Goal: Task Accomplishment & Management: Manage account settings

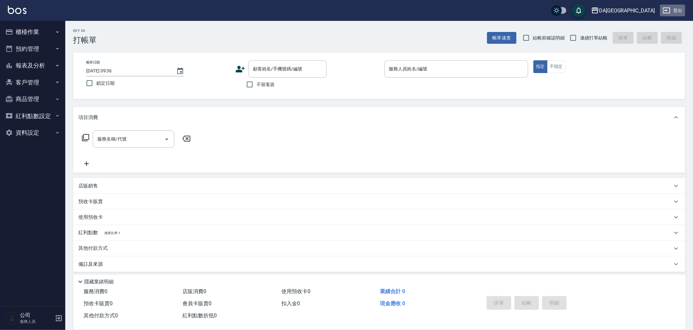
click at [668, 8] on icon "button" at bounding box center [666, 11] width 8 height 8
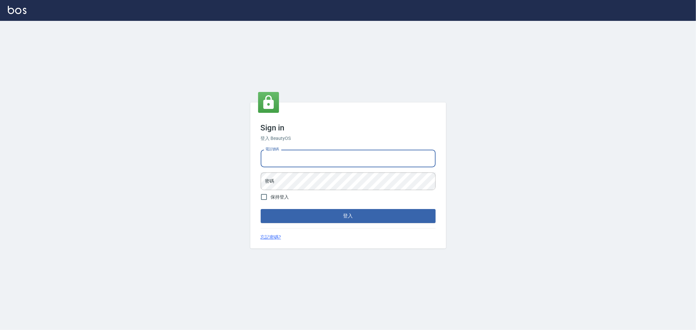
type input "0920380412"
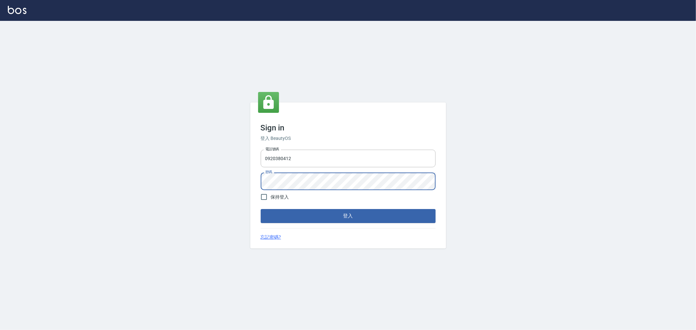
click at [261, 209] on button "登入" at bounding box center [348, 216] width 175 height 14
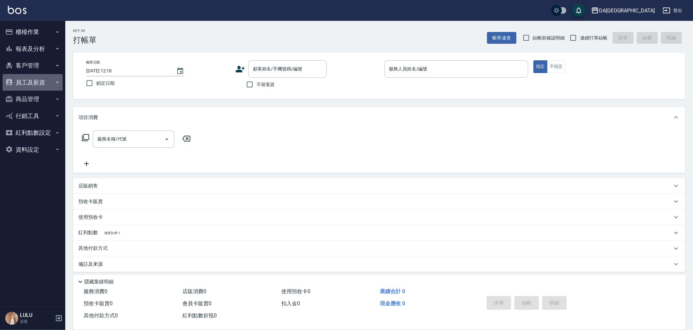
click at [46, 77] on button "員工及薪資" at bounding box center [33, 82] width 60 height 17
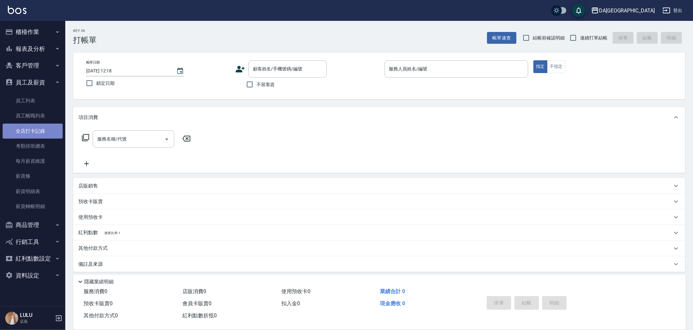
click at [52, 132] on link "全店打卡記錄" at bounding box center [33, 131] width 60 height 15
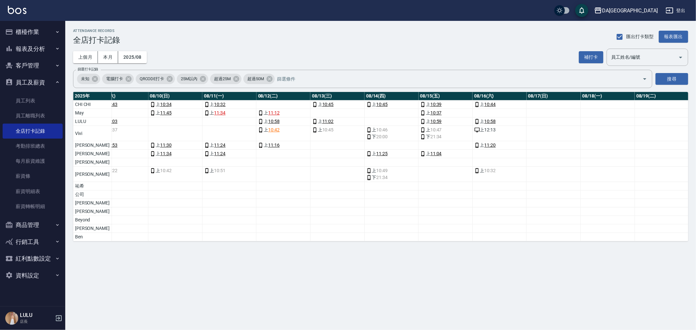
scroll to position [0, 530]
click at [472, 133] on div "上 12:13" at bounding box center [497, 130] width 51 height 7
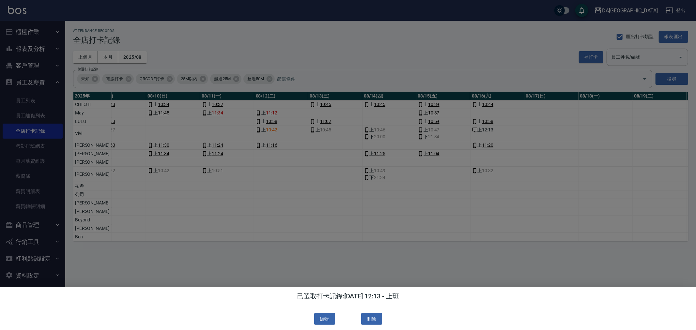
click at [371, 319] on button "刪除" at bounding box center [371, 319] width 21 height 12
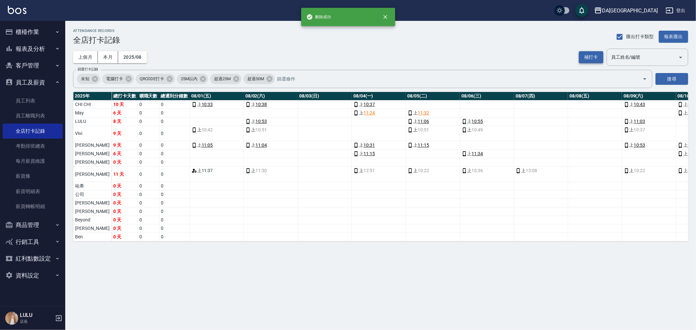
click at [594, 56] on button "補打卡" at bounding box center [591, 57] width 24 height 12
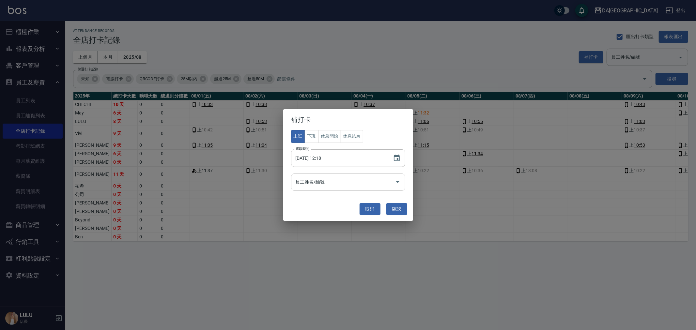
click at [333, 184] on input "員工姓名/編號" at bounding box center [343, 182] width 99 height 11
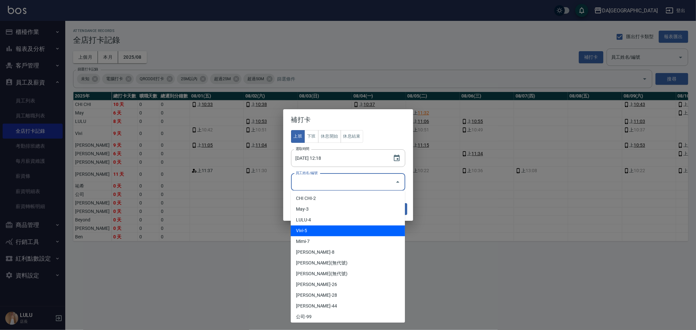
click at [327, 231] on li "Vivi-5" at bounding box center [348, 231] width 114 height 11
type input "Vivi"
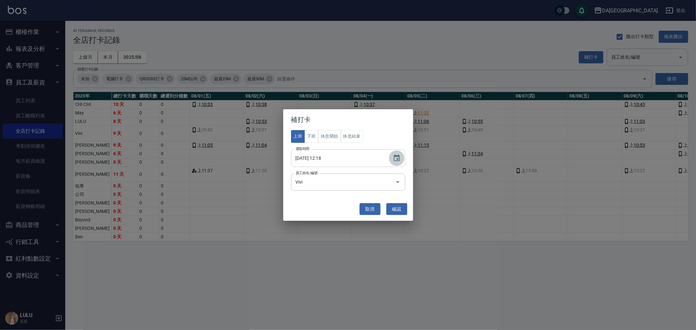
click at [396, 161] on icon "Choose date, selected date is 2025-08-16" at bounding box center [397, 158] width 6 height 7
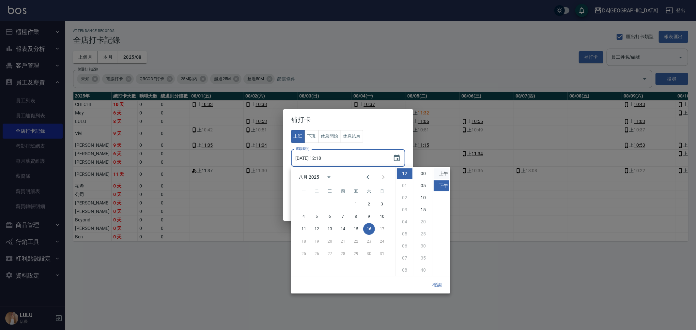
click at [444, 174] on li "上午" at bounding box center [442, 173] width 16 height 11
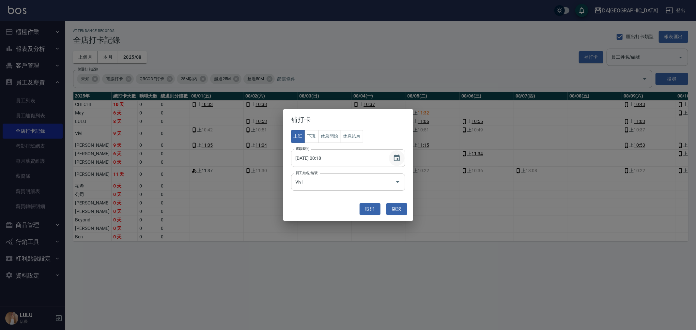
click at [399, 160] on icon "Choose date, selected date is 2025-08-16" at bounding box center [397, 158] width 8 height 8
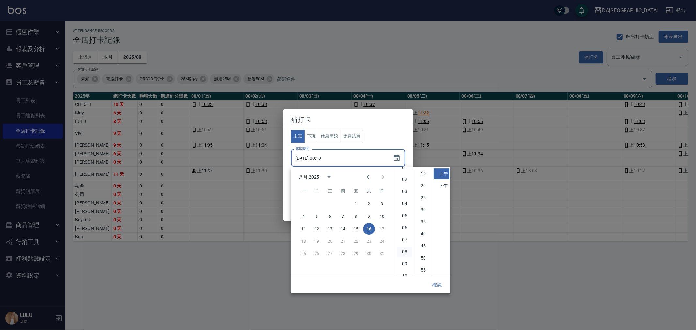
scroll to position [36, 0]
click at [406, 267] on li "11" at bounding box center [405, 270] width 16 height 11
click at [422, 170] on li "00" at bounding box center [423, 173] width 16 height 11
type input "[DATE] 11:00"
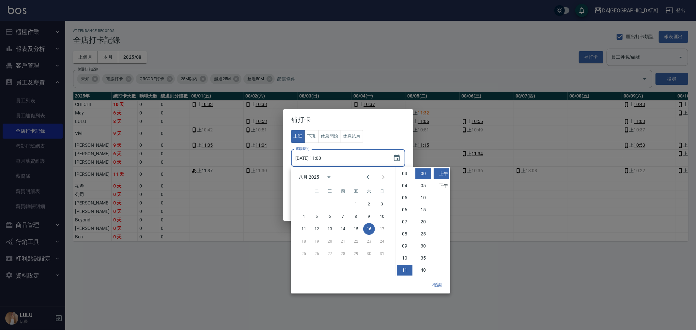
click at [439, 281] on button "確認" at bounding box center [437, 285] width 21 height 12
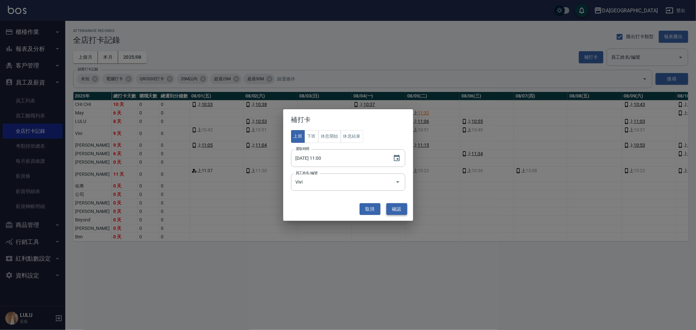
click at [400, 208] on button "確認" at bounding box center [396, 209] width 21 height 12
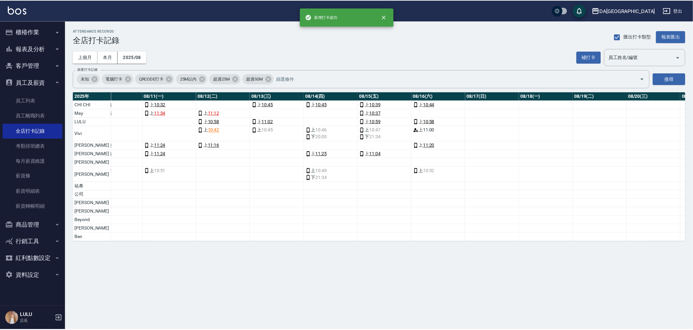
scroll to position [0, 584]
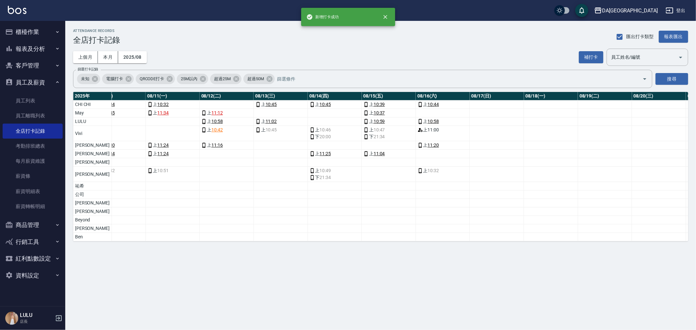
drag, startPoint x: 275, startPoint y: 251, endPoint x: 477, endPoint y: 257, distance: 202.7
click at [477, 249] on div "ATTENDANCE RECORDS 全店打卡記錄 匯出打卡類型 報表匯出 上個月 本月 2025/08 補打卡 員工姓名/編號 員工姓名/編號 篩選打卡記錄…" at bounding box center [380, 135] width 631 height 228
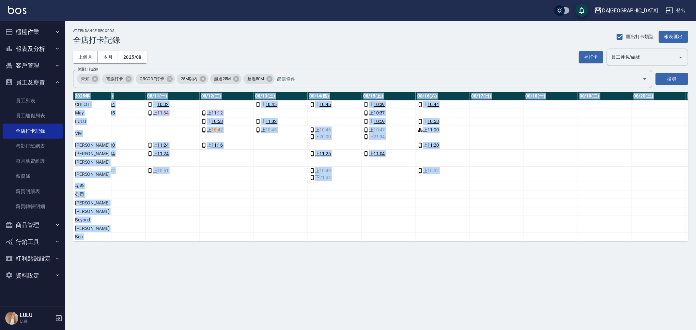
click at [477, 249] on div "ATTENDANCE RECORDS 全店打卡記錄 匯出打卡類型 報表匯出 上個月 本月 2025/08 補打卡 員工姓名/編號 員工姓名/編號 篩選打卡記錄…" at bounding box center [380, 135] width 631 height 228
click at [29, 36] on button "櫃檯作業" at bounding box center [33, 31] width 60 height 17
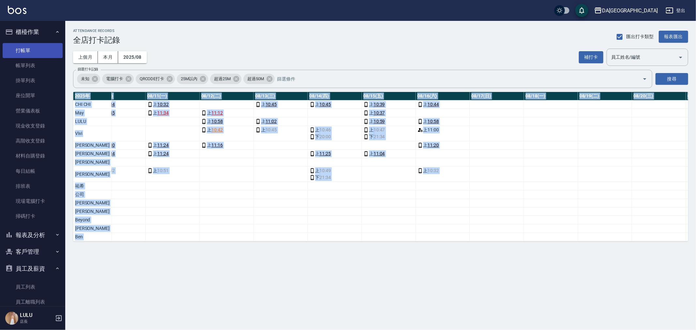
click at [56, 48] on link "打帳單" at bounding box center [33, 50] width 60 height 15
